Goal: Task Accomplishment & Management: Manage account settings

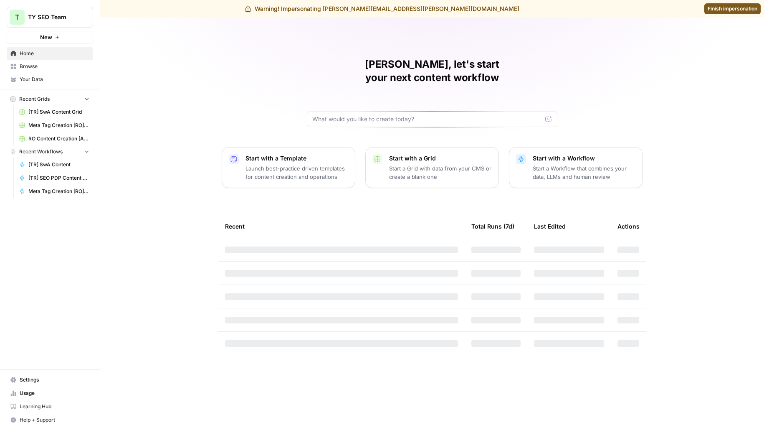
click at [30, 383] on span "Settings" at bounding box center [55, 380] width 70 height 8
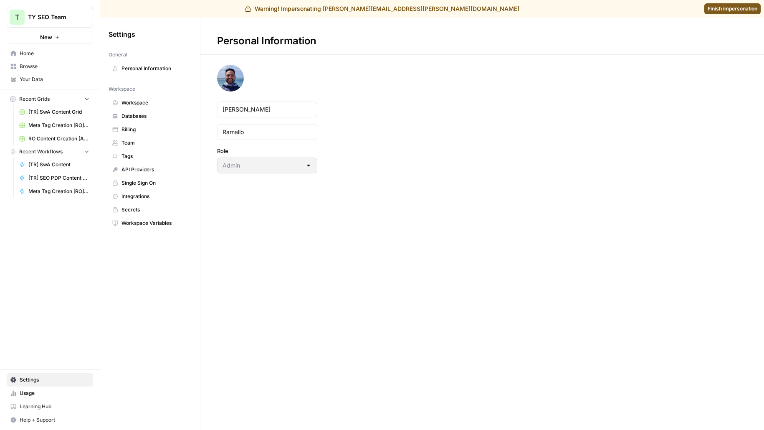
click at [126, 144] on span "Team" at bounding box center [155, 143] width 66 height 8
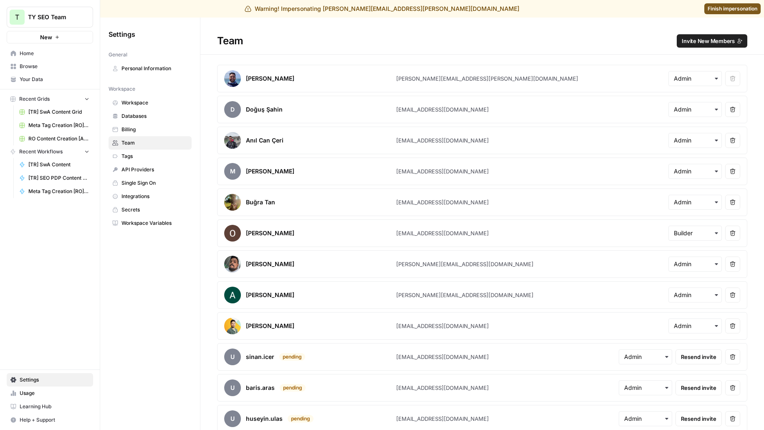
click at [712, 37] on span "Invite New Members" at bounding box center [708, 41] width 53 height 8
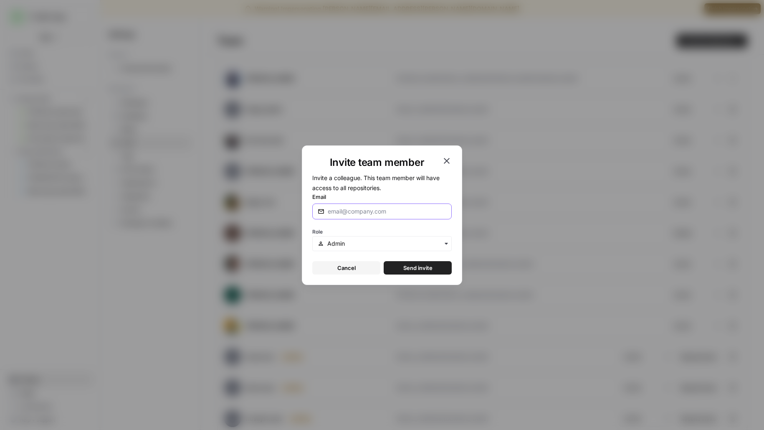
click at [364, 210] on input "Email" at bounding box center [387, 211] width 119 height 8
type input "melanie@airops.com"
click at [384, 261] on button "Send invite" at bounding box center [418, 267] width 68 height 13
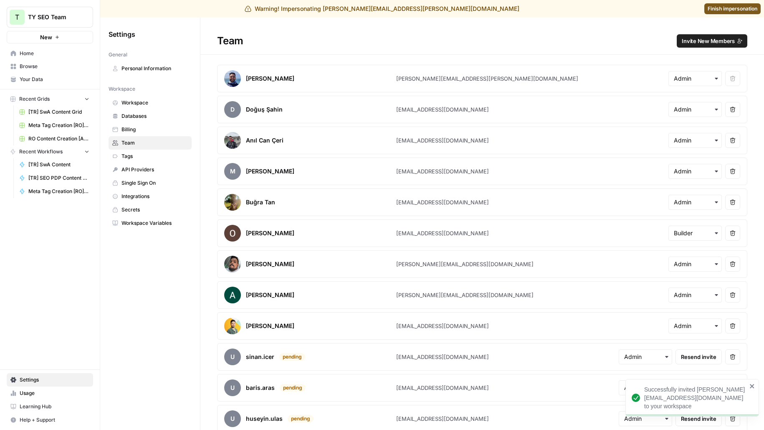
click at [734, 8] on span "Finish impersonation" at bounding box center [733, 9] width 50 height 8
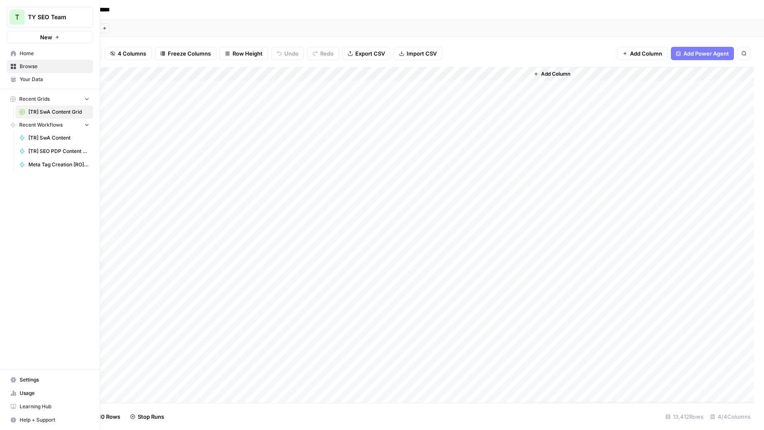
click at [35, 66] on span "Browse" at bounding box center [55, 67] width 70 height 8
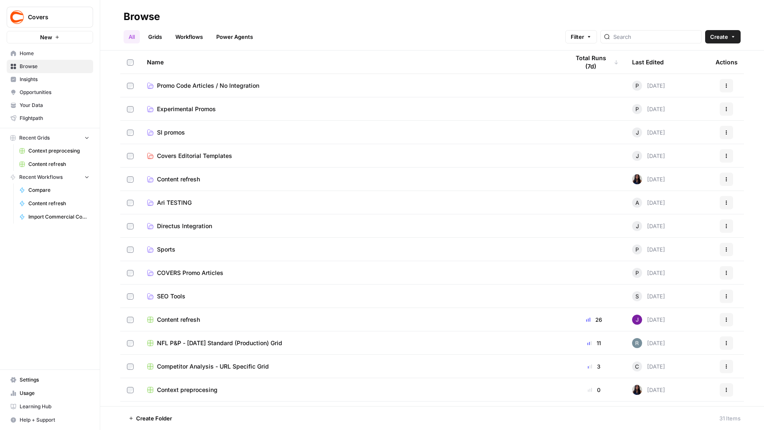
click at [54, 168] on link "Content refresh" at bounding box center [54, 163] width 78 height 13
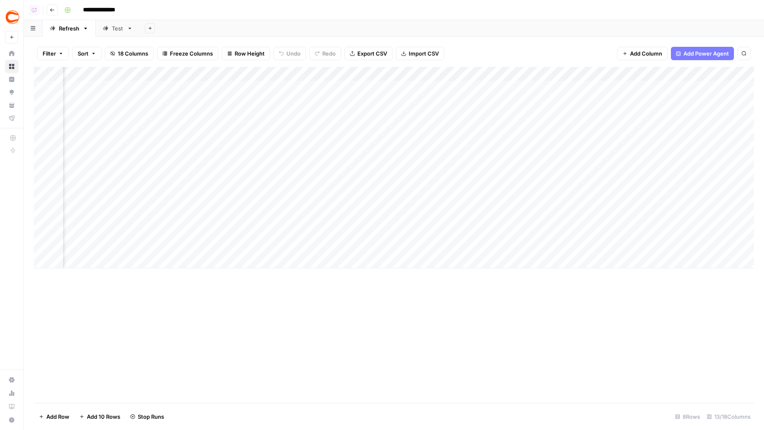
scroll to position [0, 266]
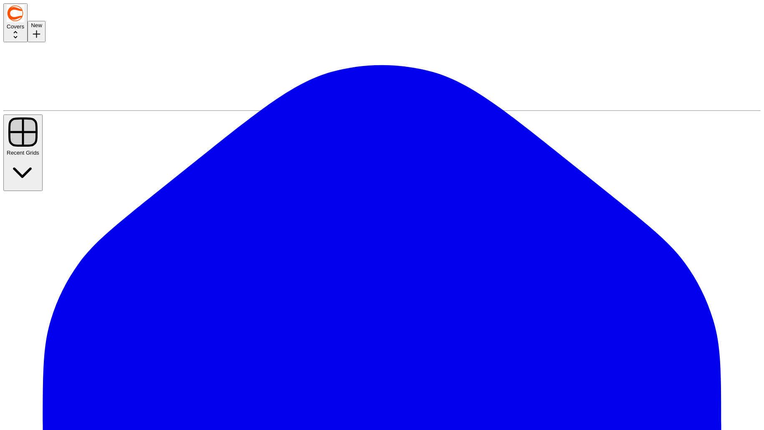
click at [28, 25] on button "Covers" at bounding box center [15, 22] width 24 height 39
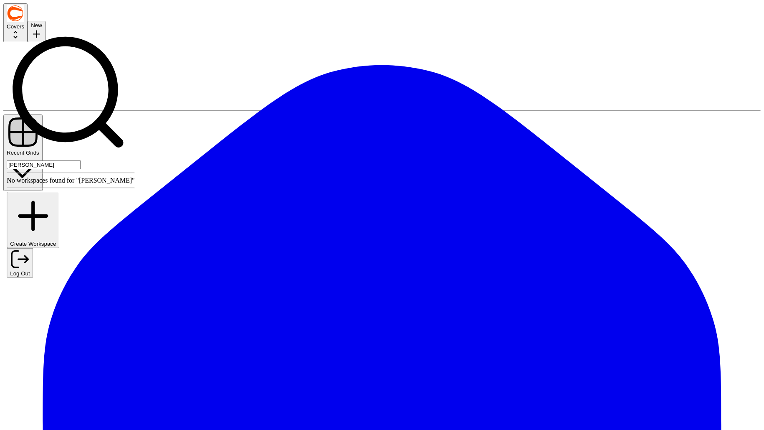
click at [56, 160] on input "ripp" at bounding box center [44, 164] width 74 height 9
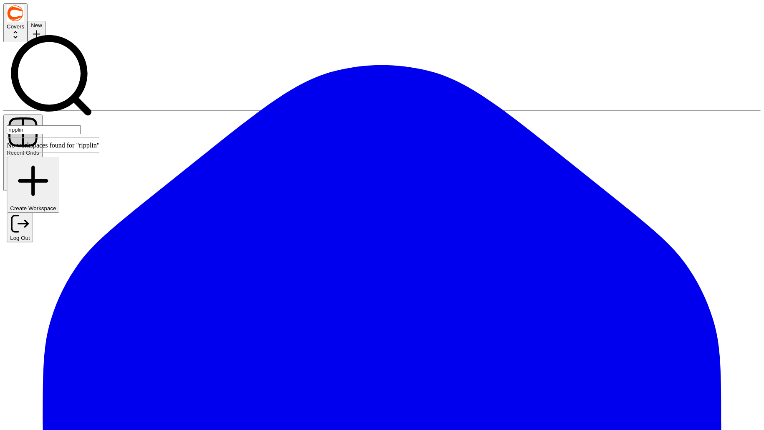
type input "ripplin"
click at [99, 38] on div "ripplin" at bounding box center [53, 82] width 93 height 103
click at [81, 125] on input "ripplin" at bounding box center [44, 129] width 74 height 9
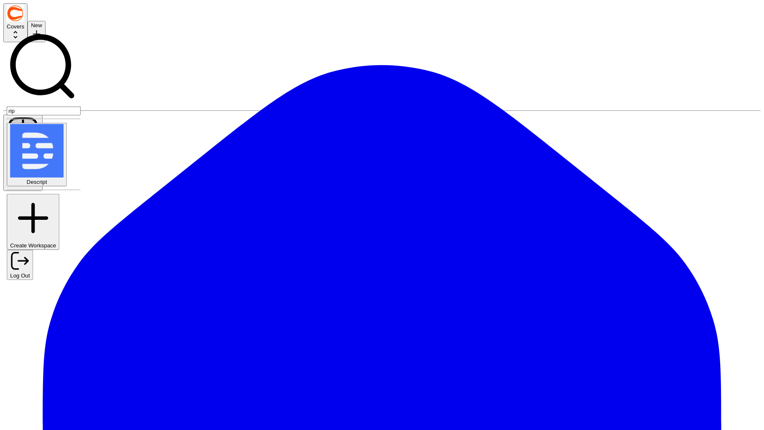
type input "rip"
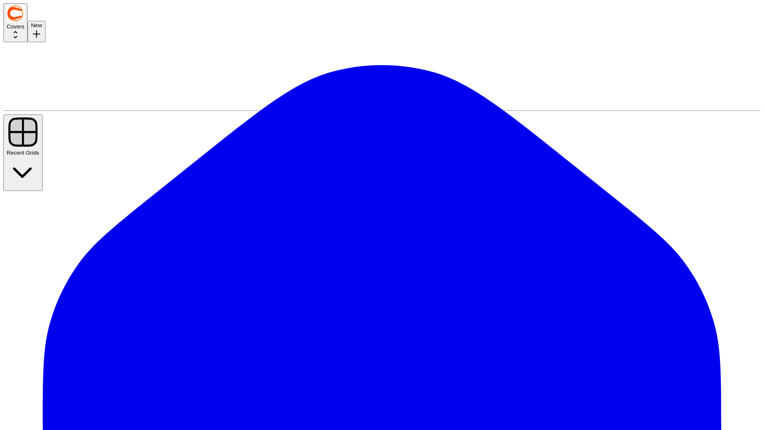
click at [28, 12] on button "Covers" at bounding box center [15, 22] width 24 height 39
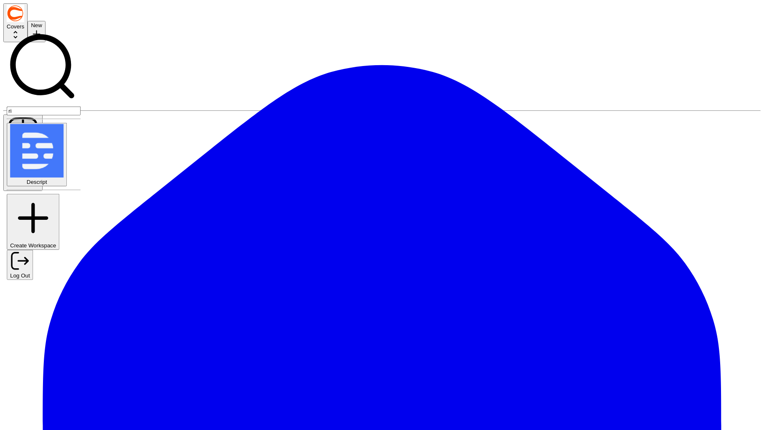
type input "r"
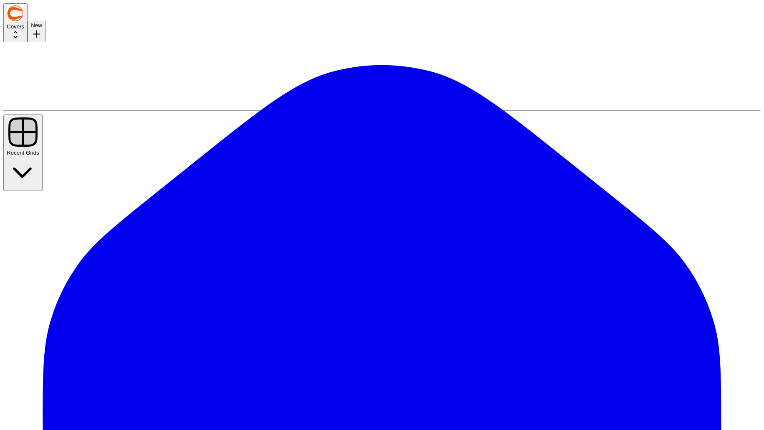
drag, startPoint x: 260, startPoint y: 89, endPoint x: 358, endPoint y: 89, distance: 98.2
click at [19, 22] on img "Workspace: Covers" at bounding box center [16, 14] width 18 height 18
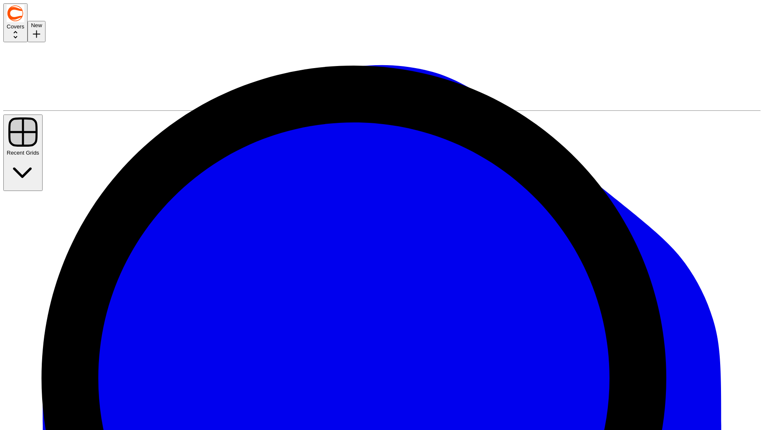
scroll to position [458, 0]
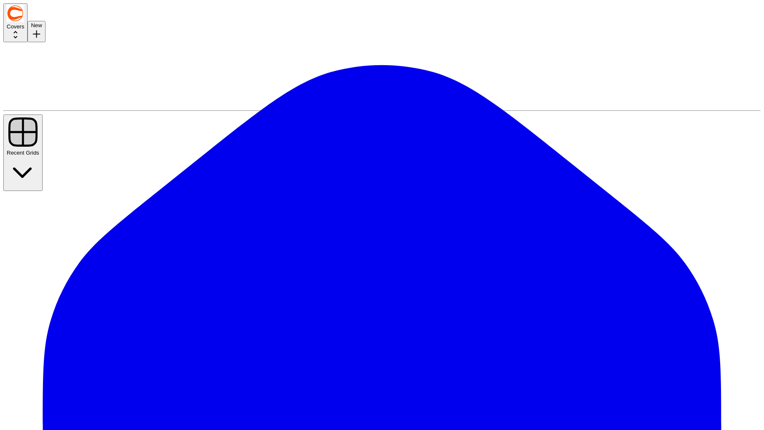
click at [24, 23] on span "Covers" at bounding box center [16, 26] width 18 height 6
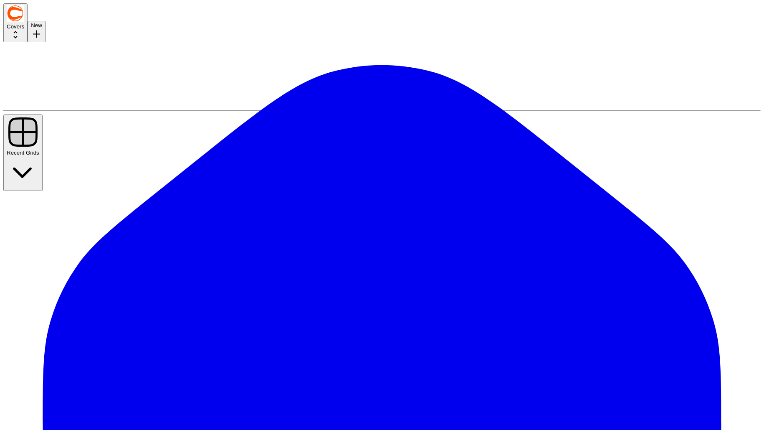
click at [24, 23] on span "Covers" at bounding box center [16, 26] width 18 height 6
